Goal: Check status: Check status

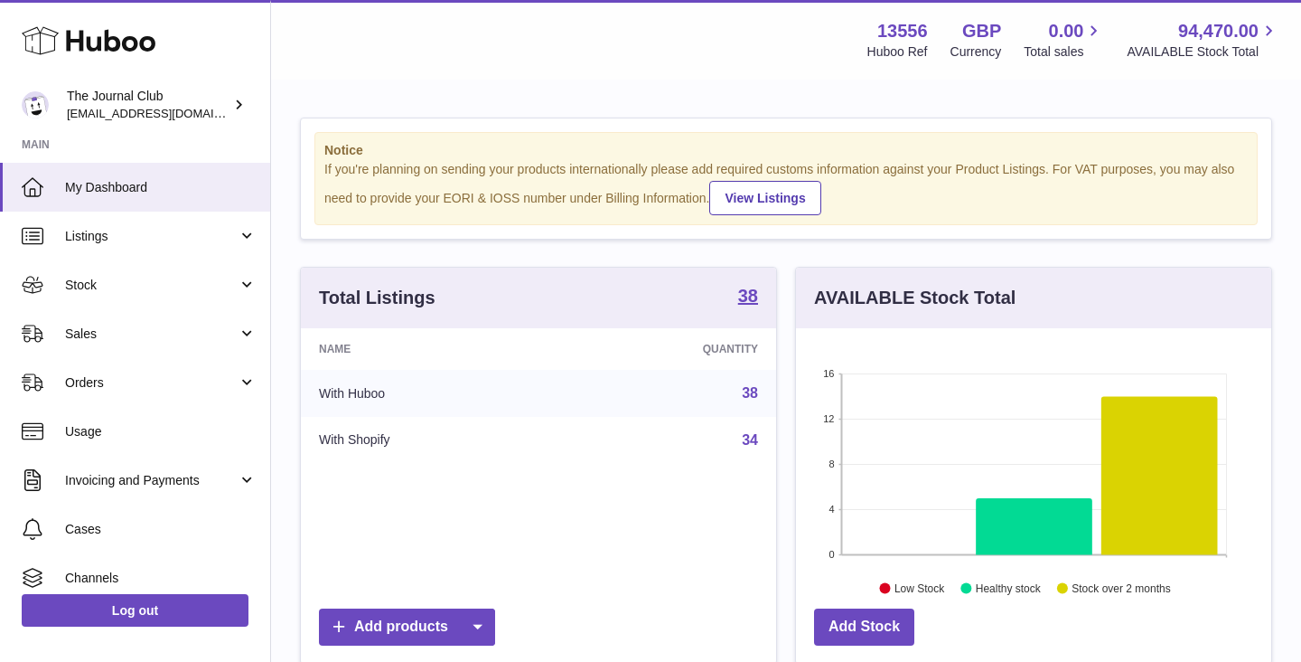
scroll to position [282, 475]
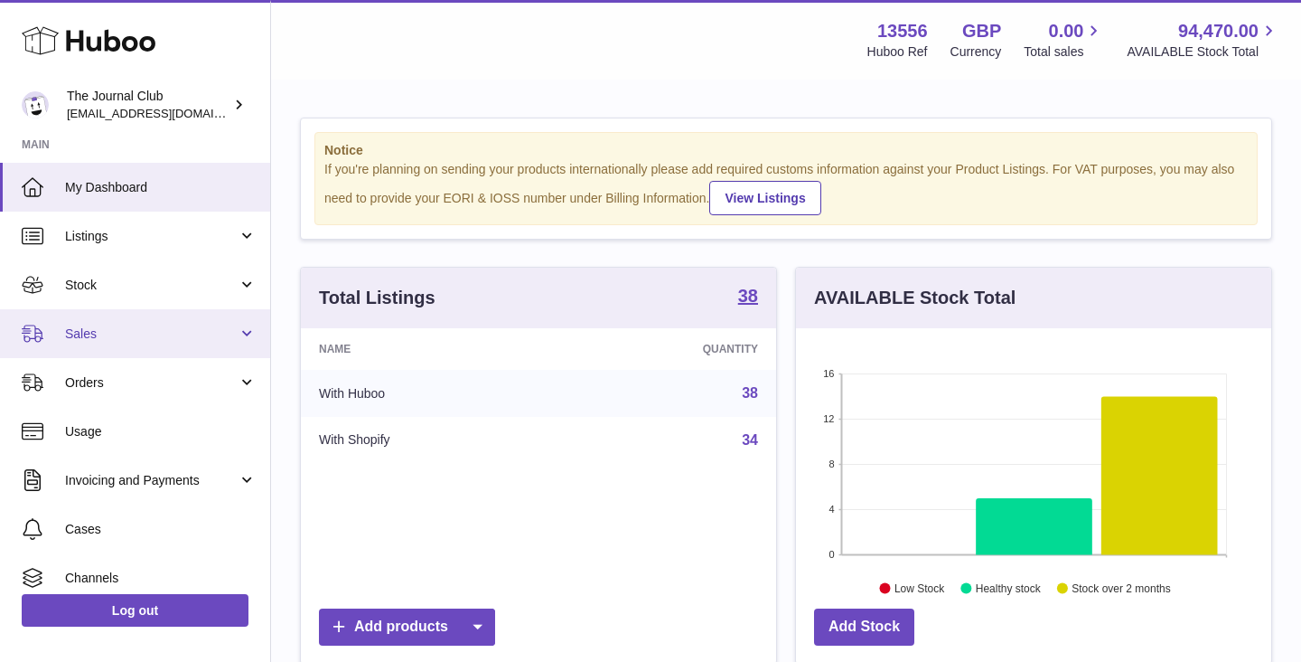
click at [149, 322] on link "Sales" at bounding box center [135, 333] width 270 height 49
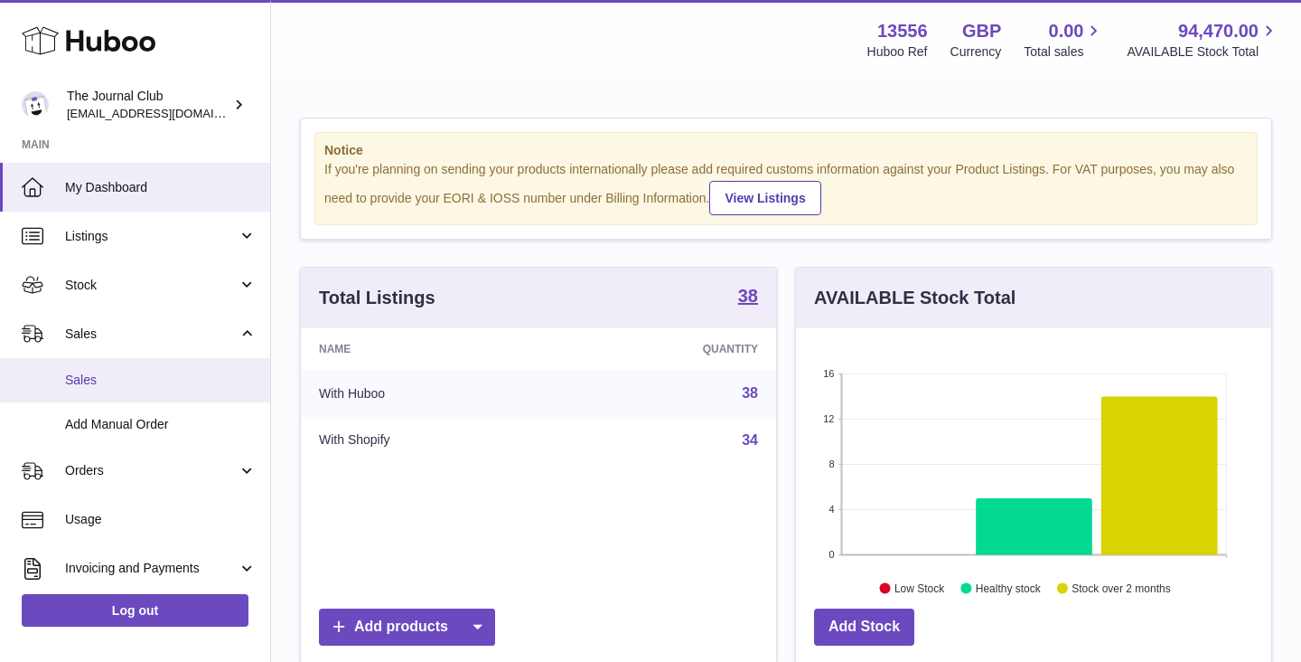
click at [118, 377] on span "Sales" at bounding box center [161, 379] width 192 height 17
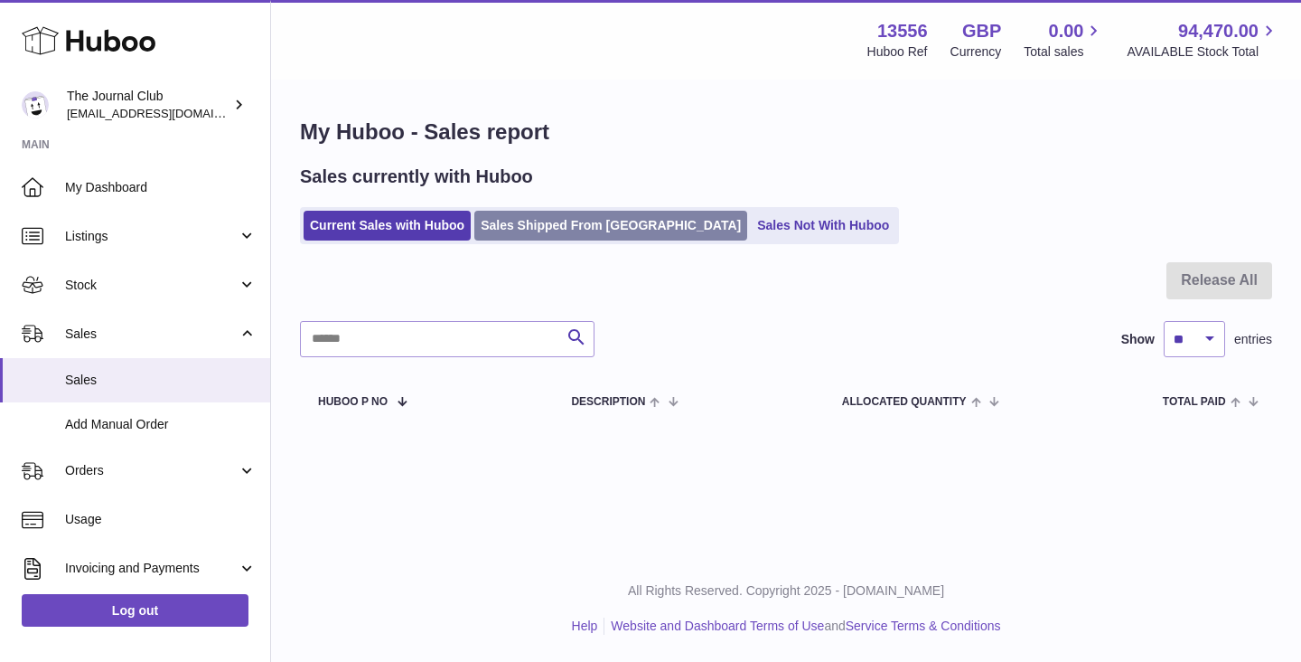
click at [555, 228] on link "Sales Shipped From Huboo" at bounding box center [610, 226] width 273 height 30
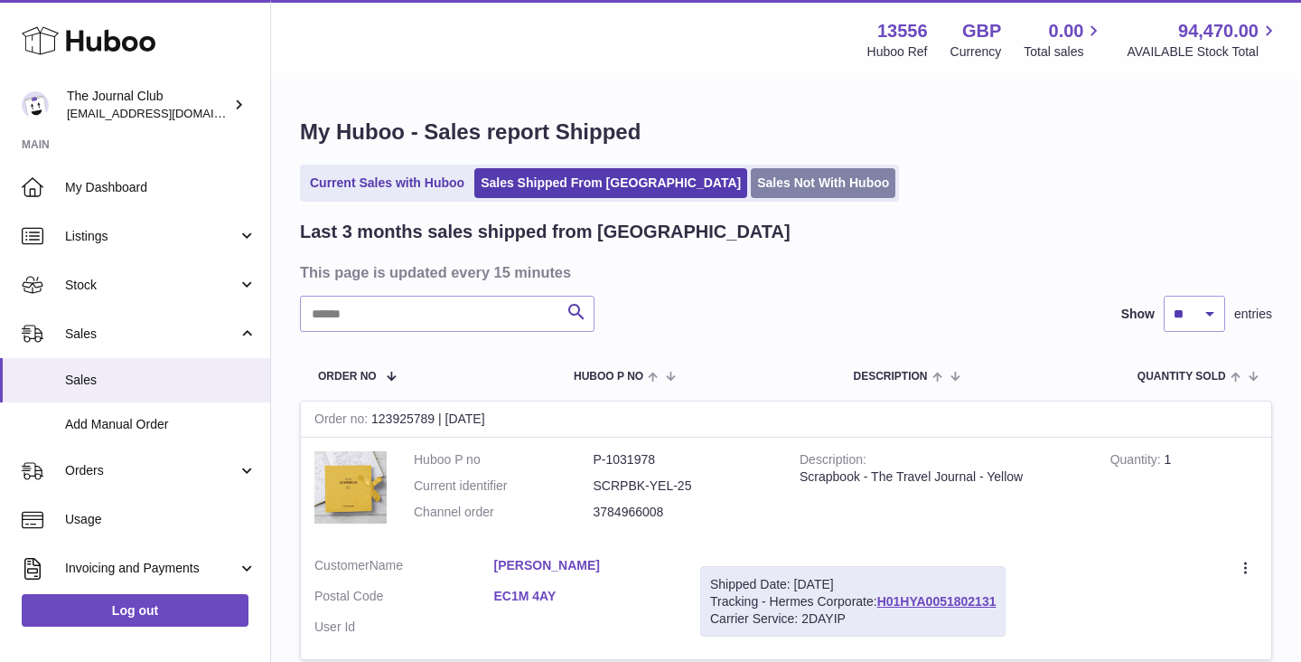
click at [751, 170] on link "Sales Not With Huboo" at bounding box center [823, 183] width 145 height 30
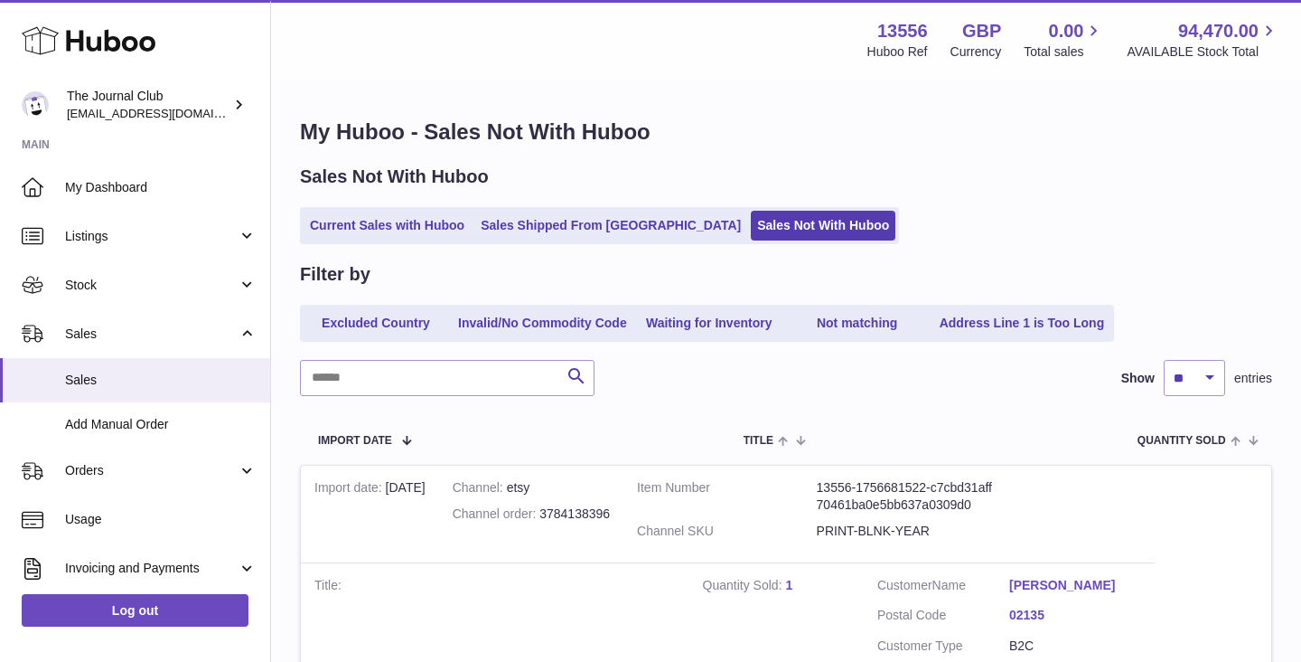
scroll to position [258, 0]
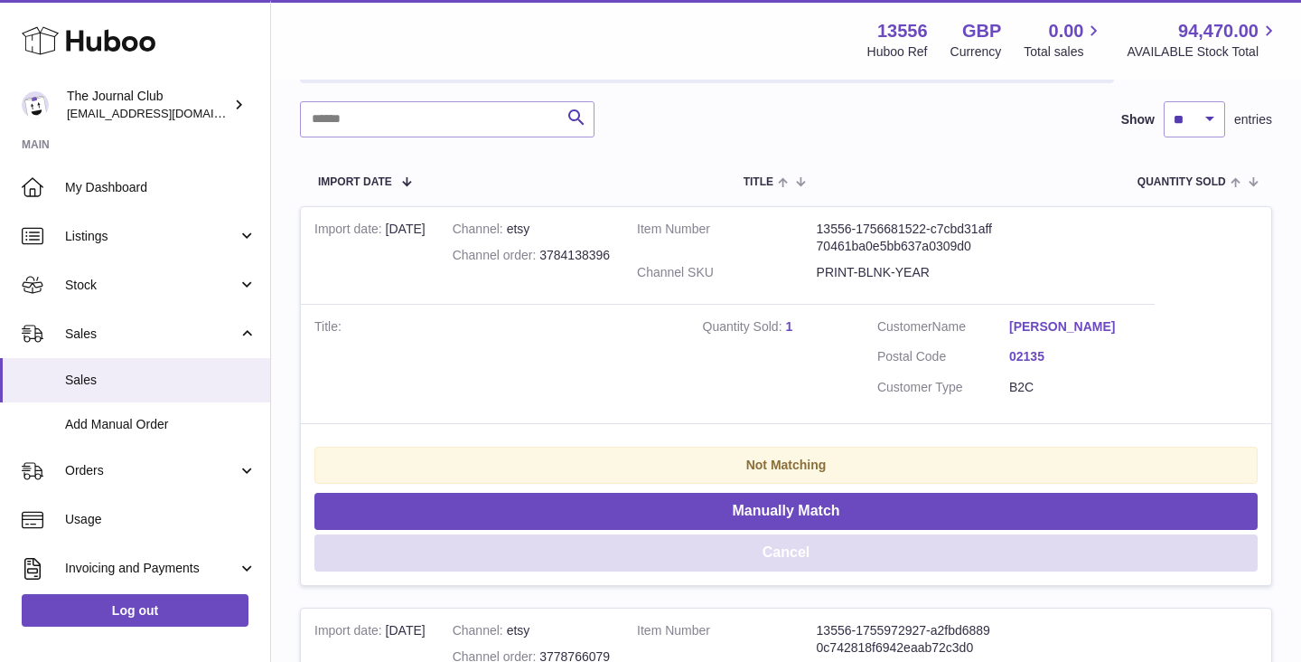
click at [671, 542] on button "Cancel" at bounding box center [787, 552] width 944 height 37
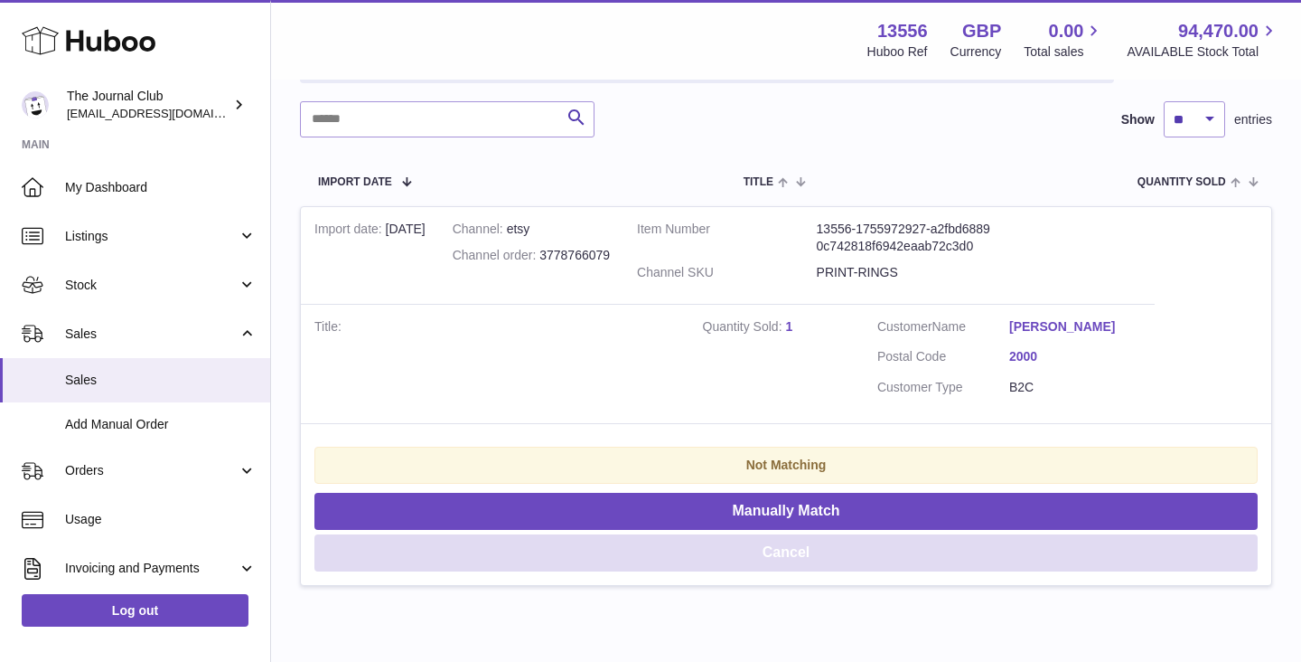
click at [671, 542] on button "Cancel" at bounding box center [787, 552] width 944 height 37
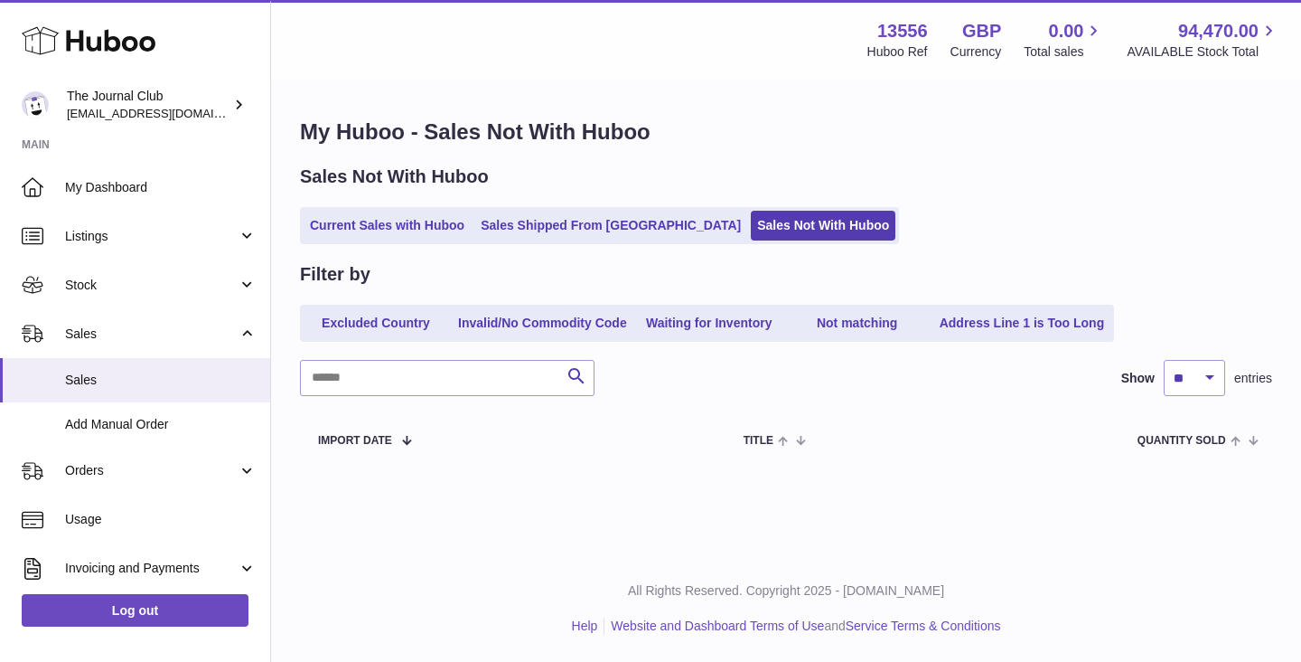
scroll to position [0, 0]
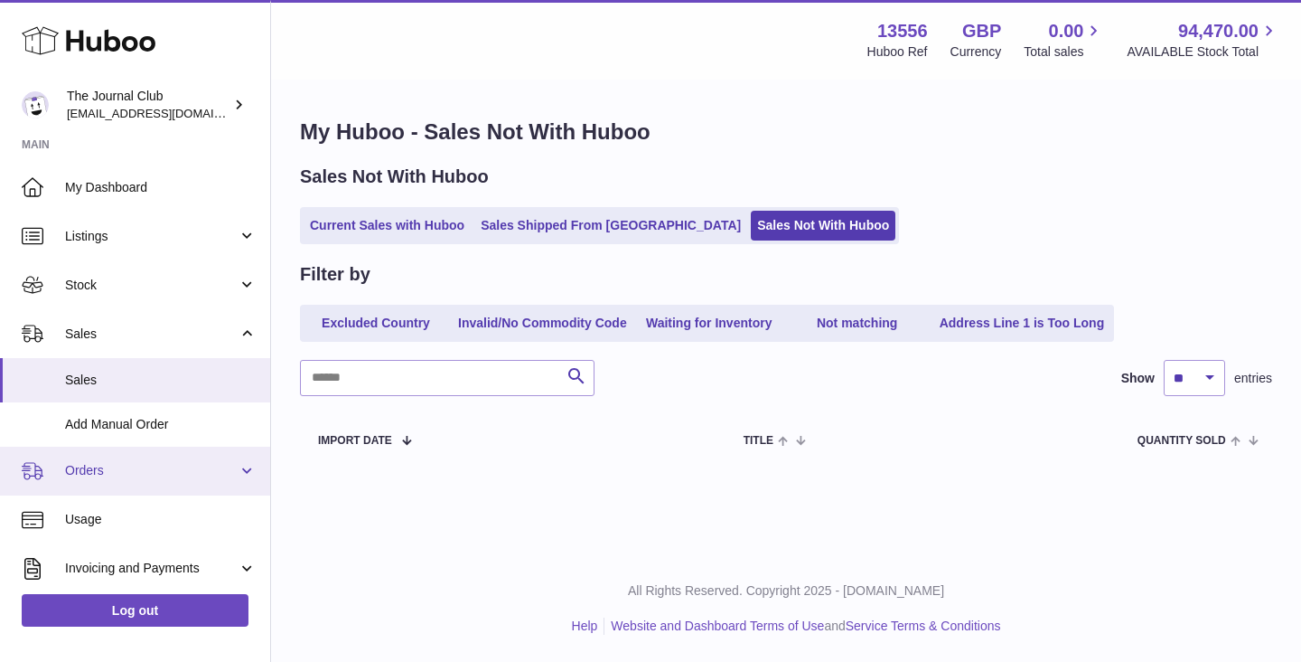
click at [143, 462] on span "Orders" at bounding box center [151, 470] width 173 height 17
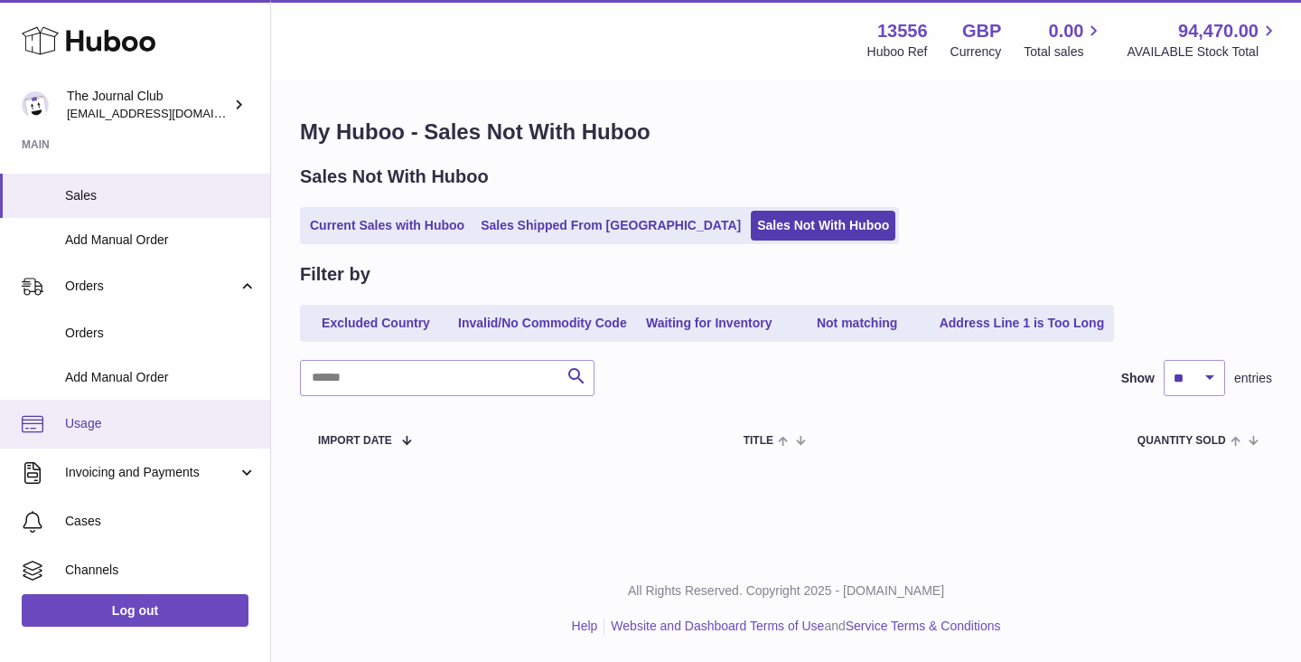
scroll to position [185, 0]
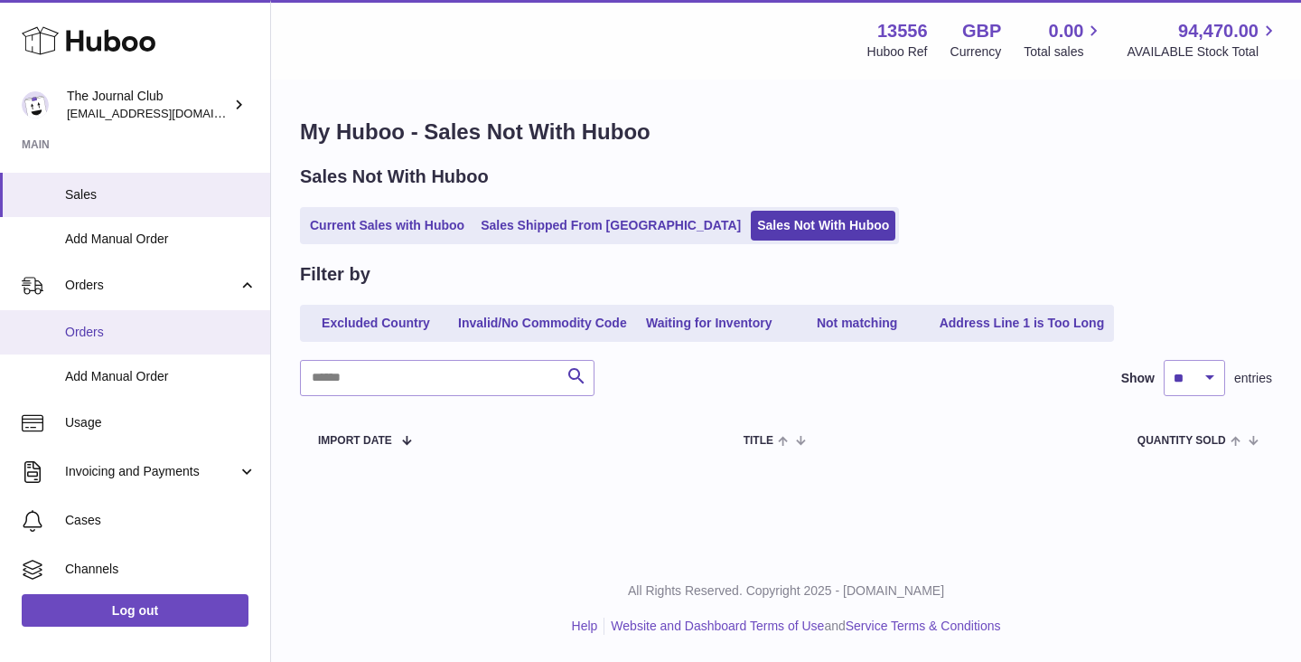
click at [134, 331] on span "Orders" at bounding box center [161, 332] width 192 height 17
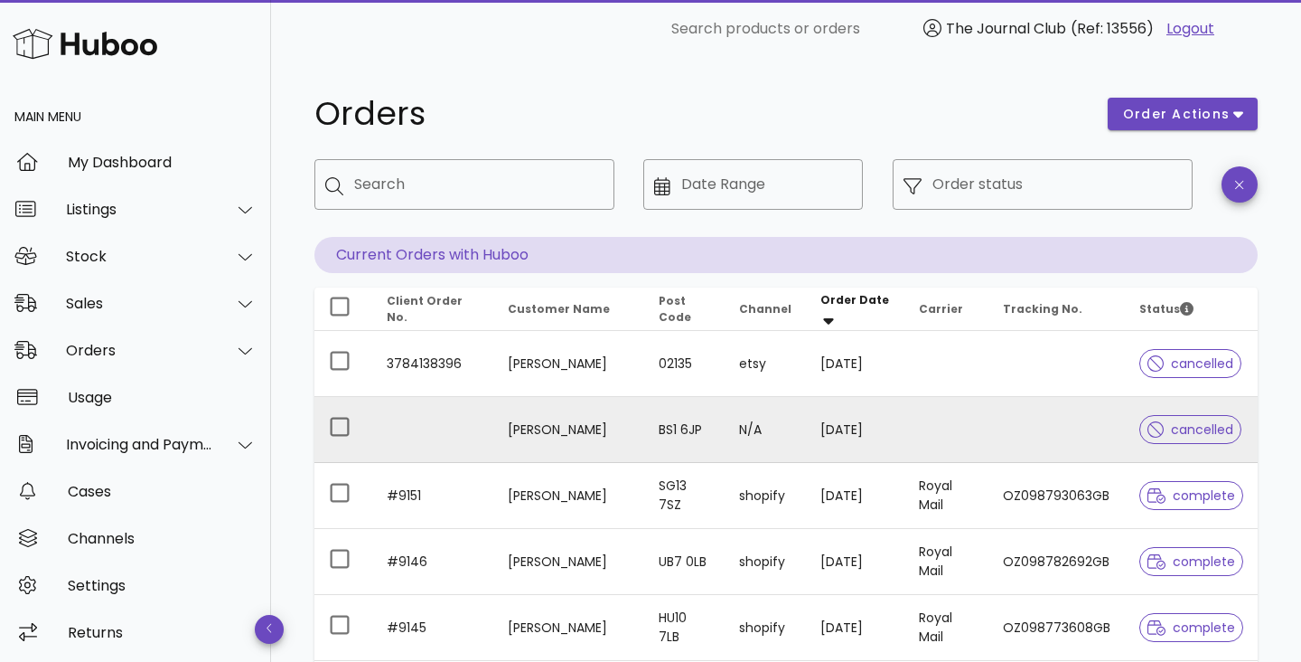
click at [969, 454] on td at bounding box center [947, 430] width 84 height 66
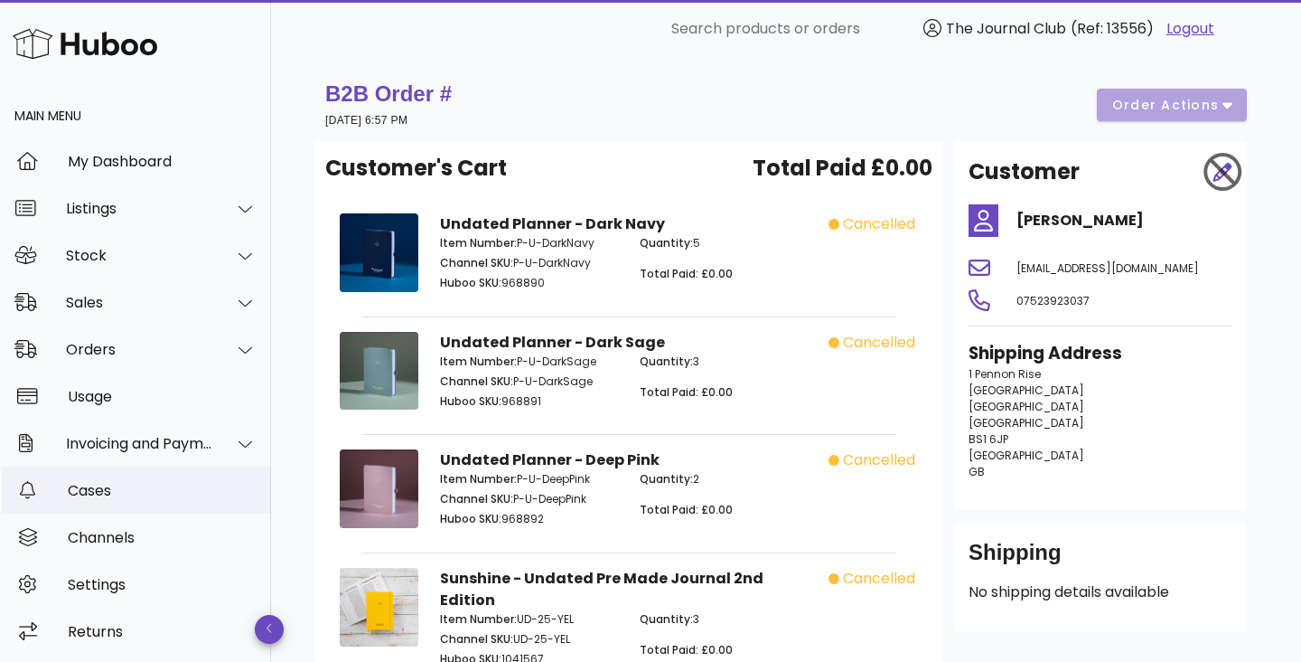
scroll to position [1, 0]
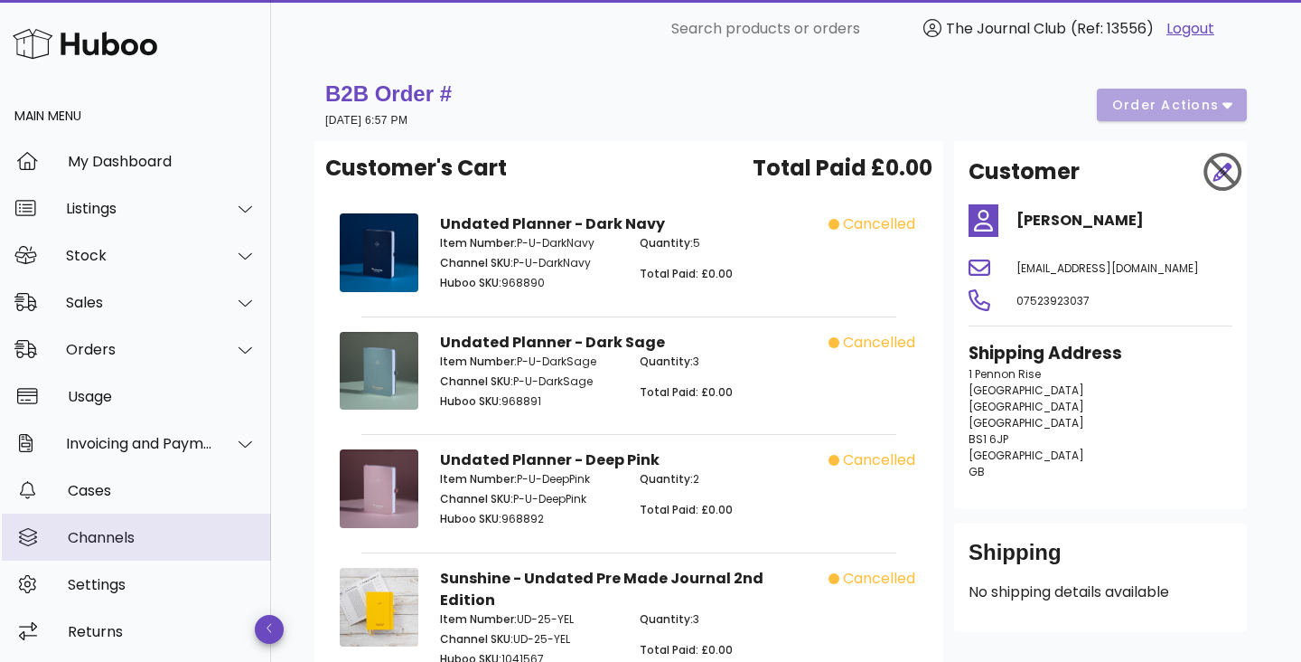
click at [113, 531] on div "Channels" at bounding box center [162, 537] width 189 height 17
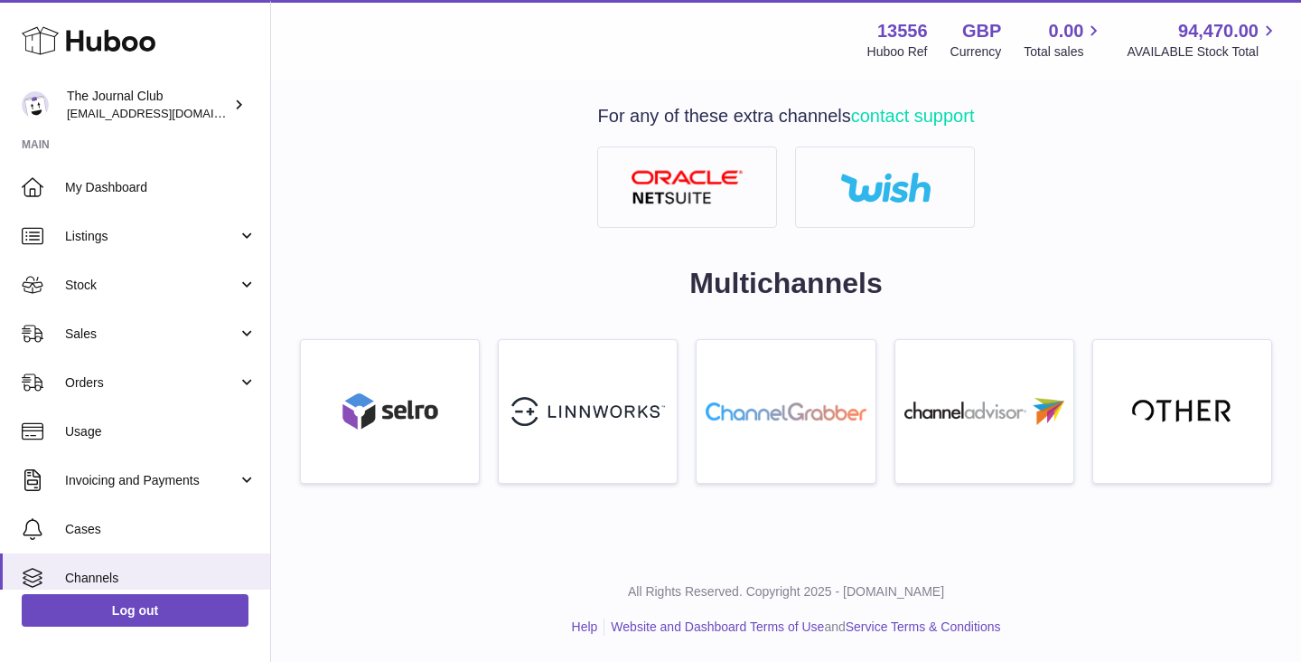
scroll to position [919, 0]
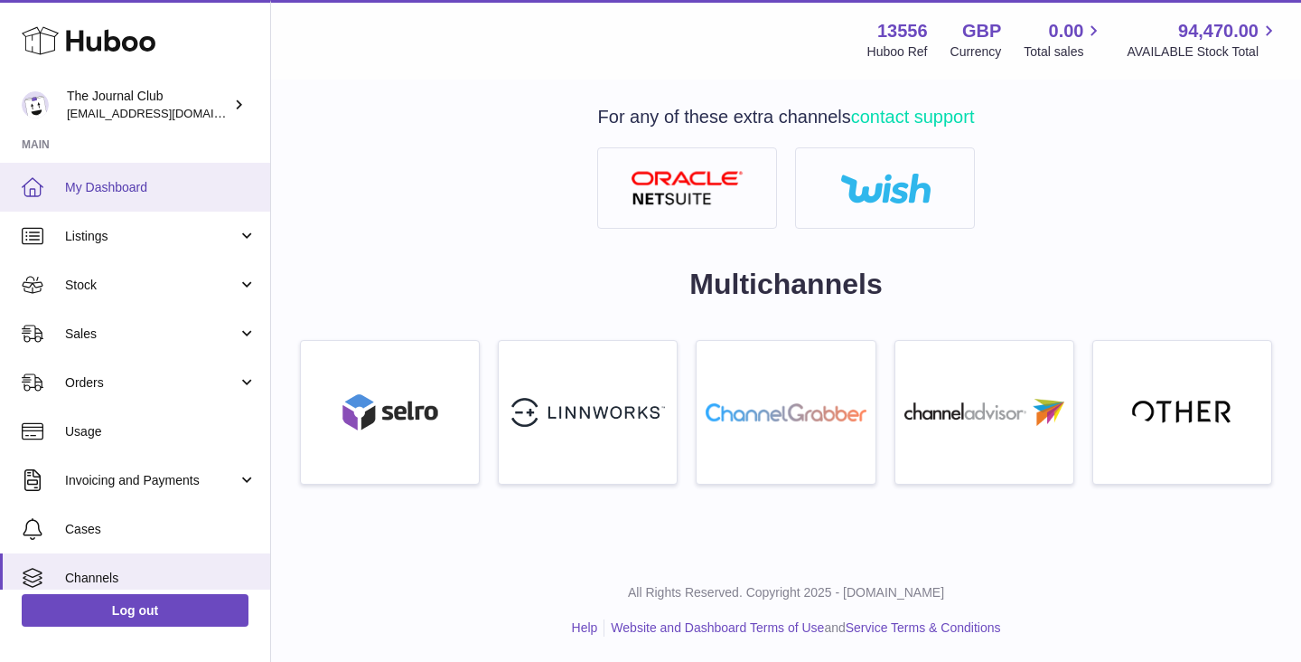
click at [136, 174] on link "My Dashboard" at bounding box center [135, 187] width 270 height 49
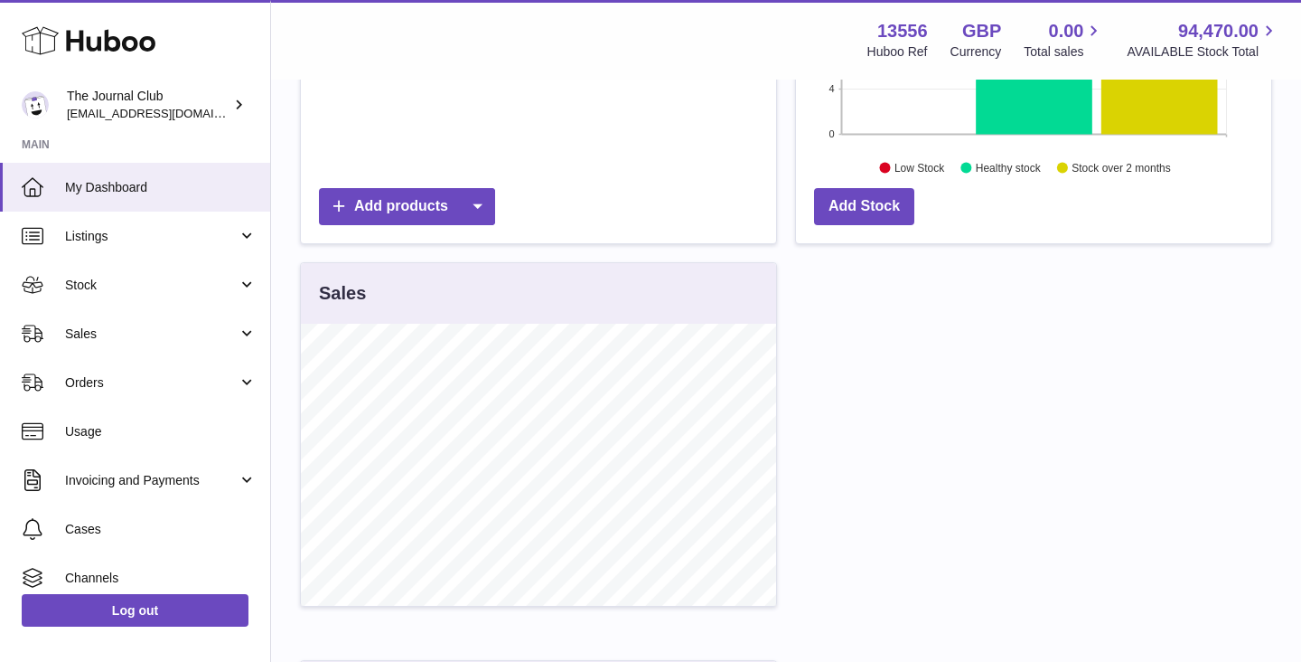
scroll to position [415, 0]
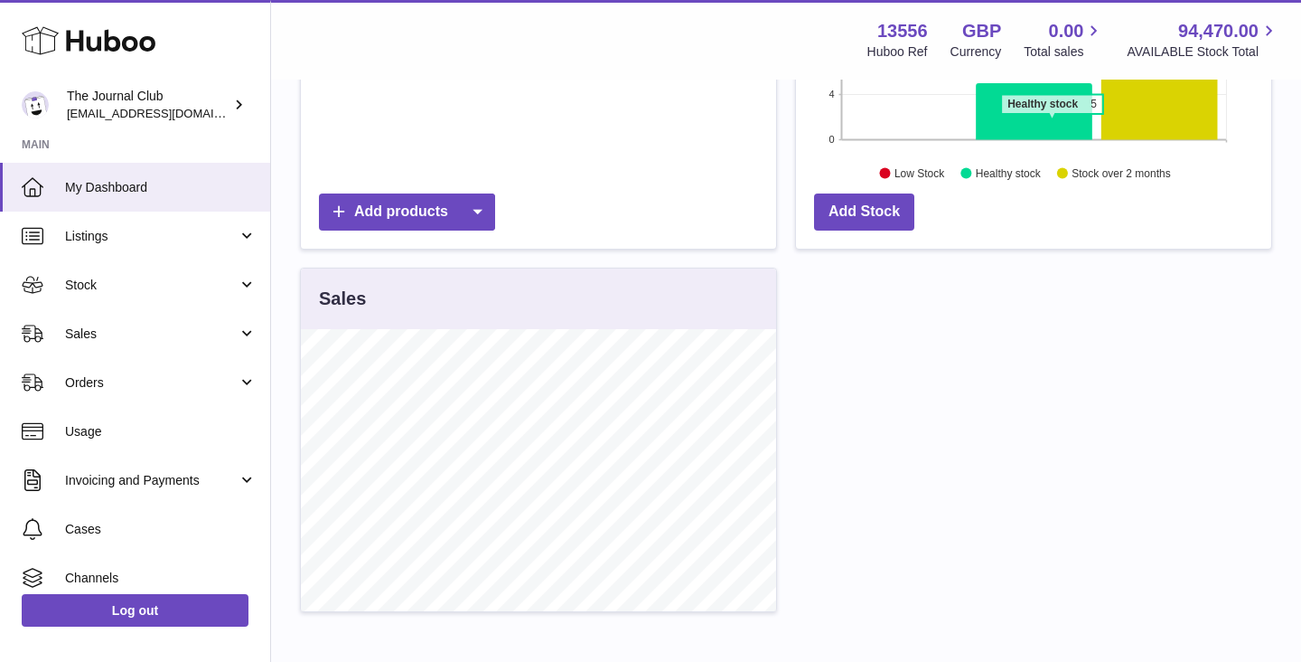
click at [1052, 121] on icon at bounding box center [1034, 111] width 117 height 57
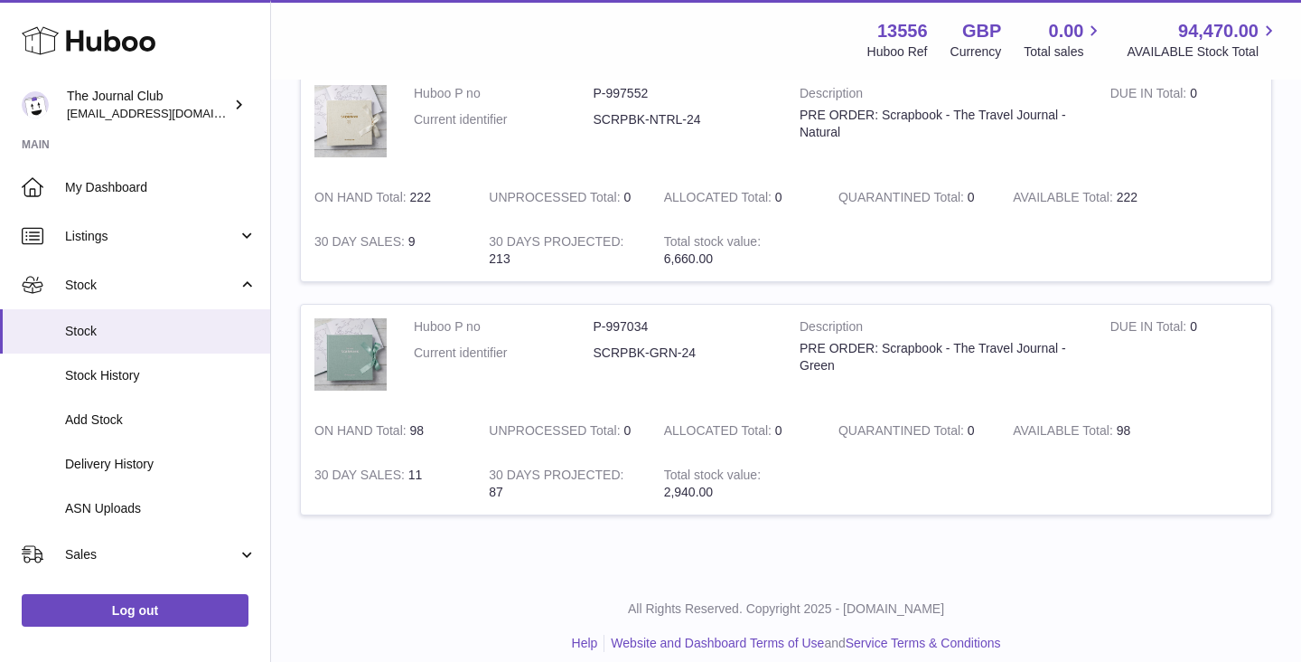
scroll to position [951, 0]
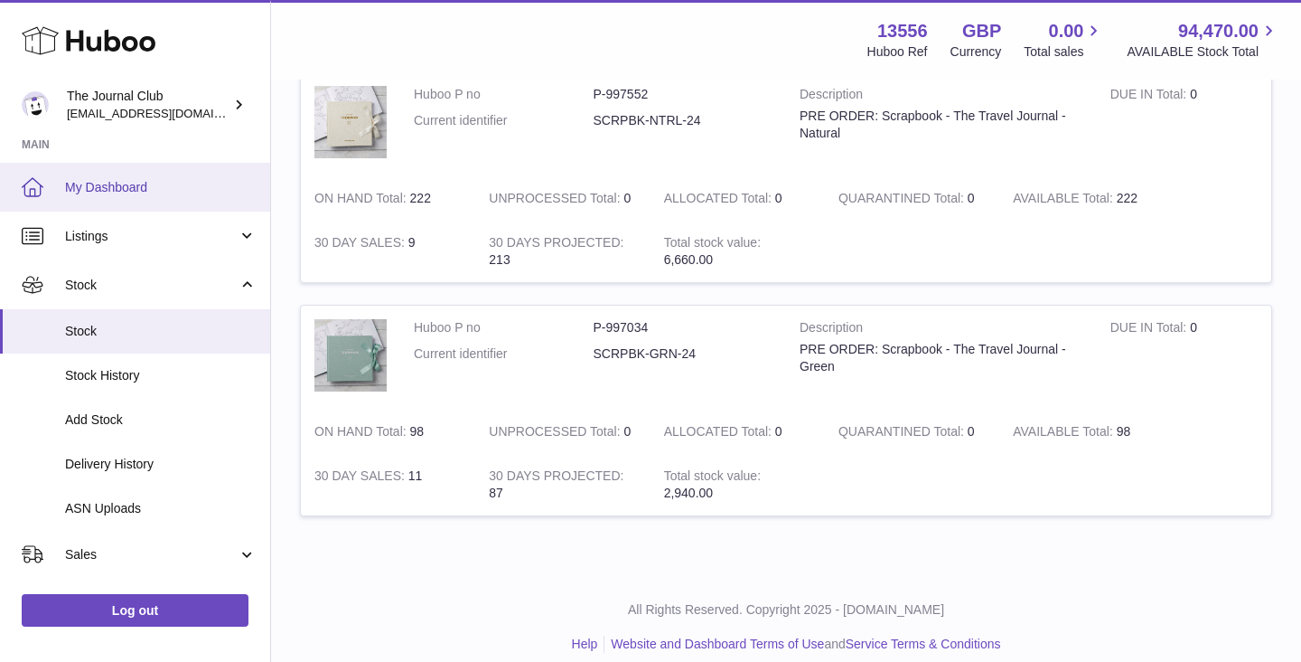
click at [126, 187] on span "My Dashboard" at bounding box center [161, 187] width 192 height 17
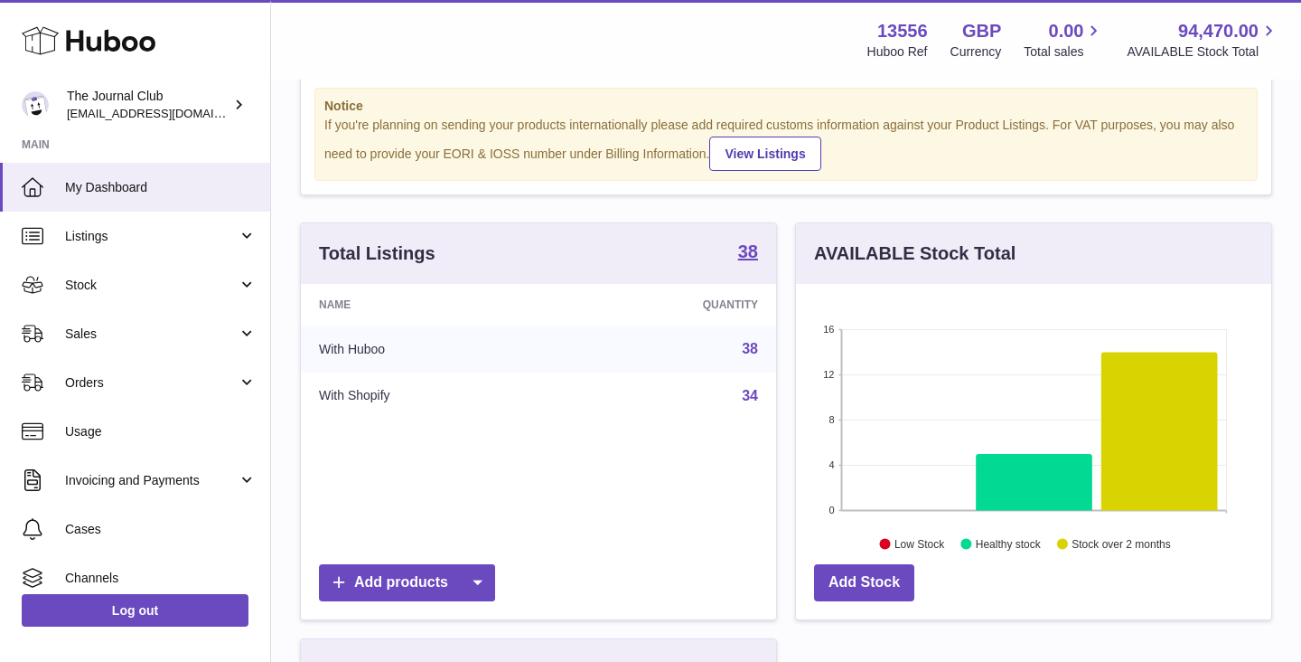
scroll to position [44, 0]
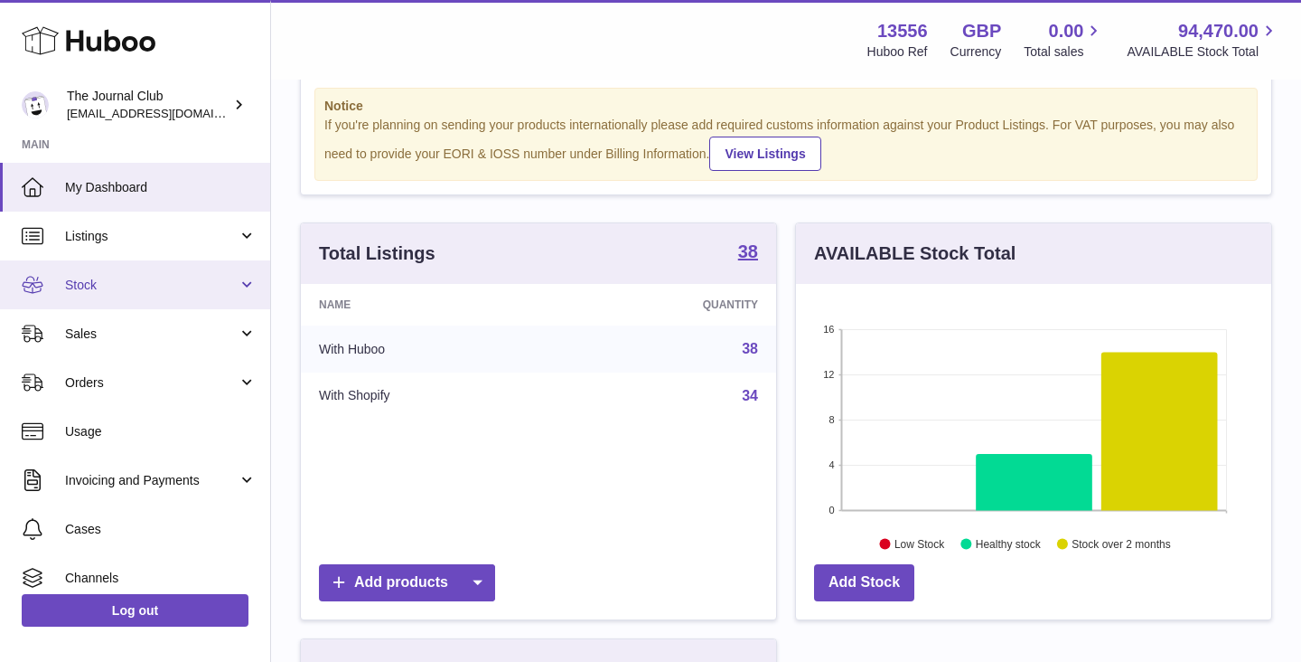
click at [112, 303] on link "Stock" at bounding box center [135, 284] width 270 height 49
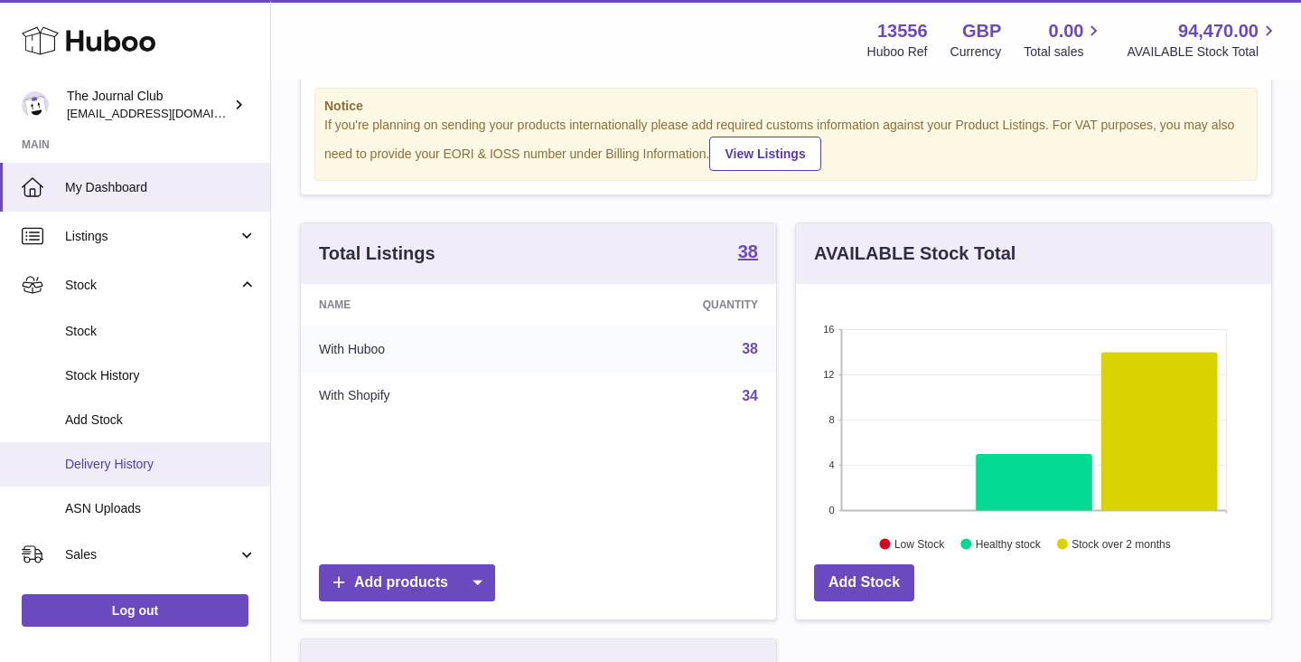
click at [124, 456] on span "Delivery History" at bounding box center [161, 464] width 192 height 17
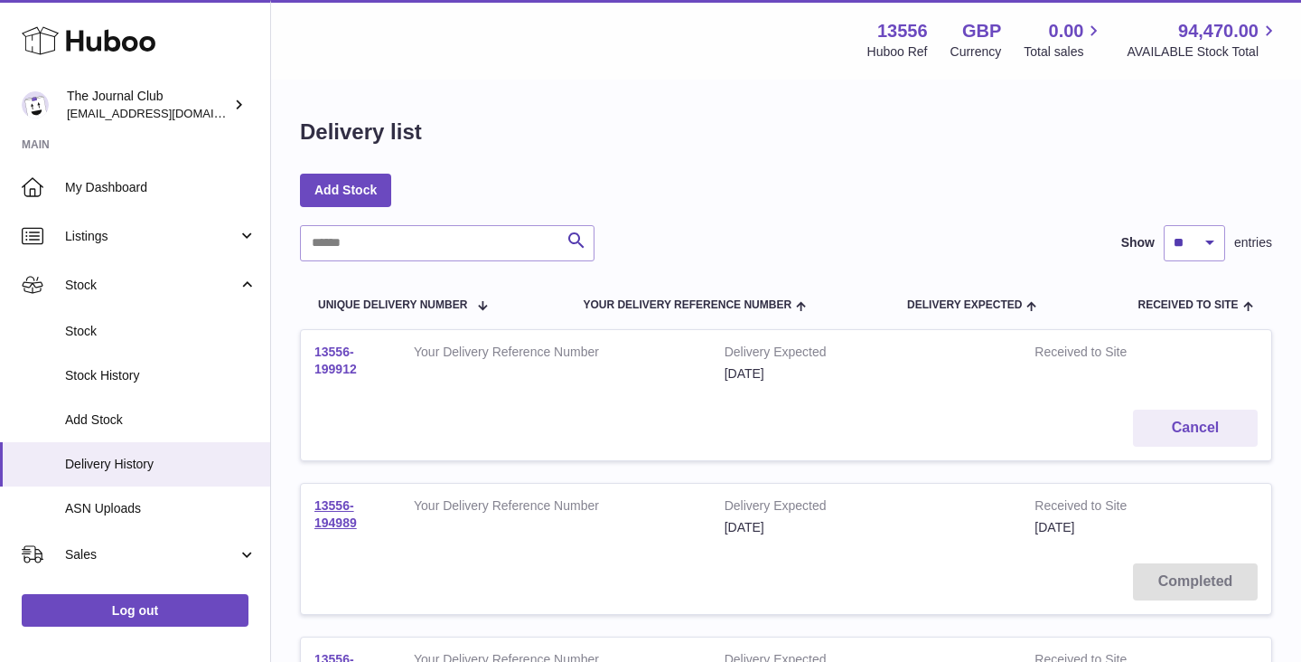
click at [326, 350] on link "13556-199912" at bounding box center [336, 360] width 42 height 32
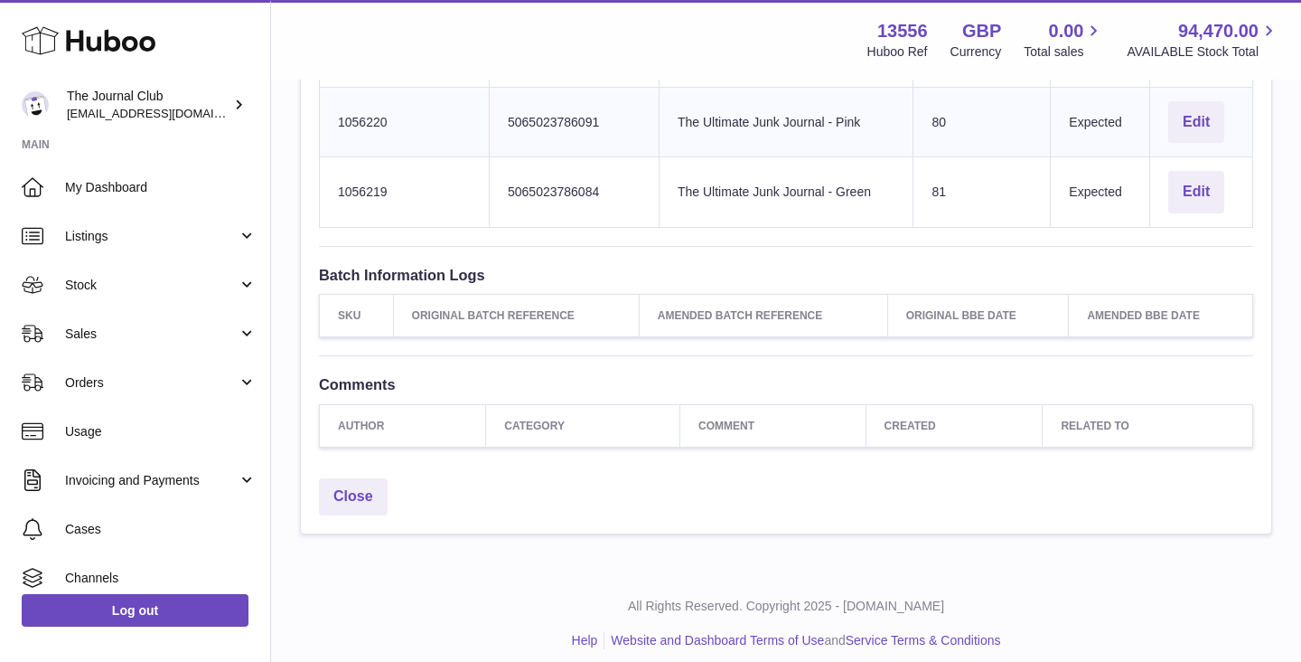
scroll to position [771, 0]
